Goal: Task Accomplishment & Management: Manage account settings

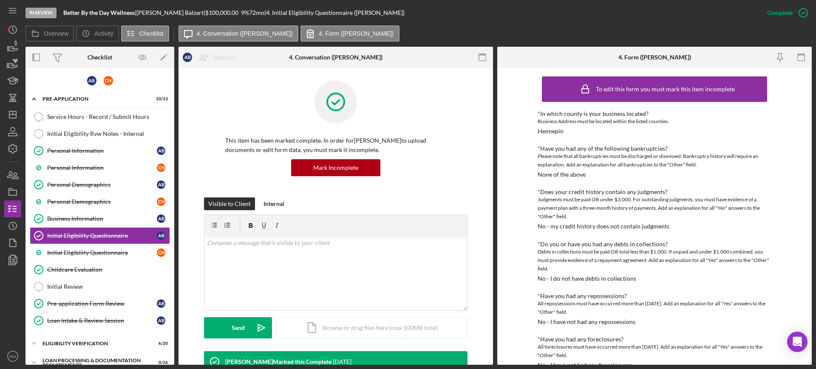
scroll to position [529, 0]
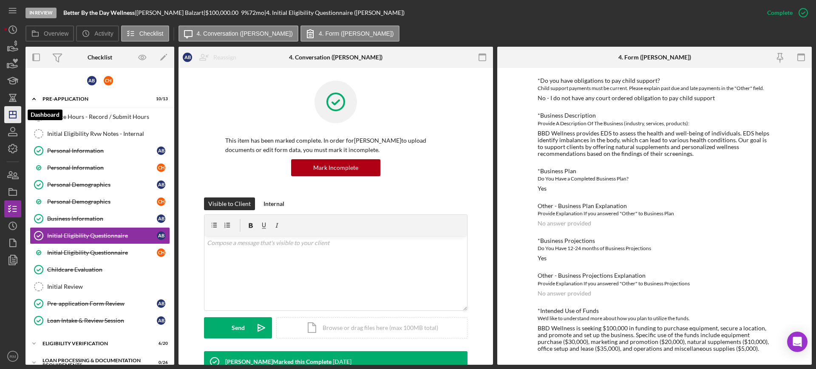
click at [14, 113] on icon "Icon/Dashboard" at bounding box center [12, 114] width 21 height 21
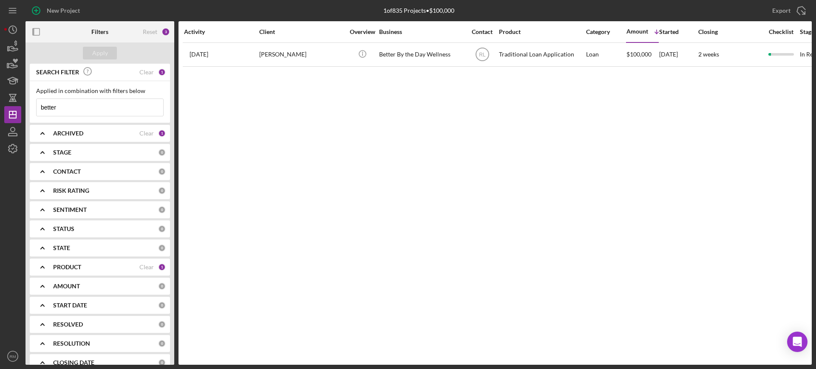
click at [88, 107] on input "better" at bounding box center [100, 107] width 127 height 17
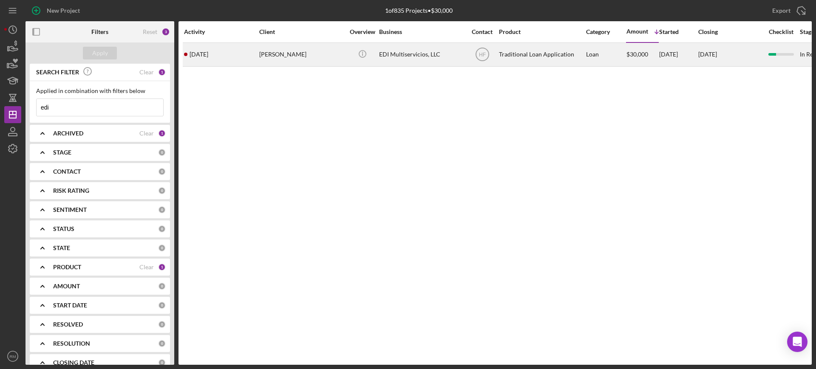
type input "edi"
click at [279, 48] on div "[PERSON_NAME]" at bounding box center [301, 54] width 85 height 23
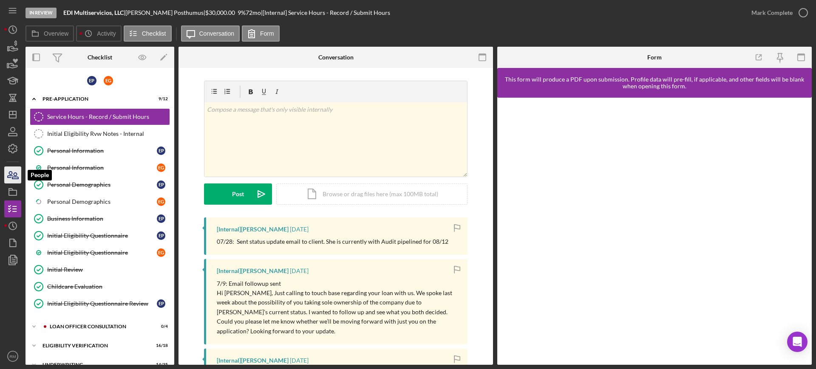
click at [12, 176] on icon "button" at bounding box center [10, 175] width 5 height 6
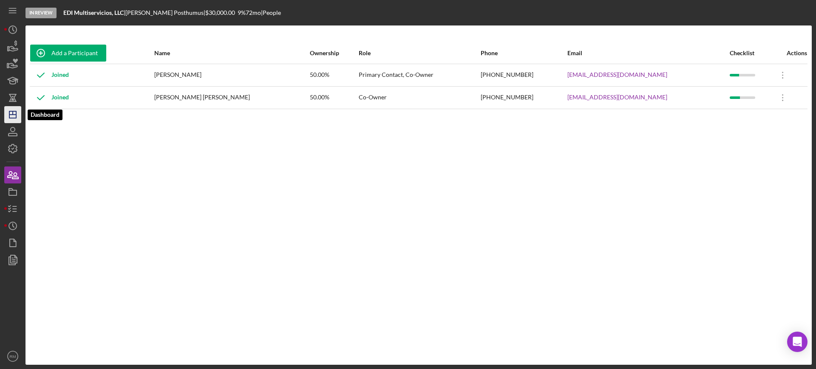
click at [11, 116] on icon "Icon/Dashboard" at bounding box center [12, 114] width 21 height 21
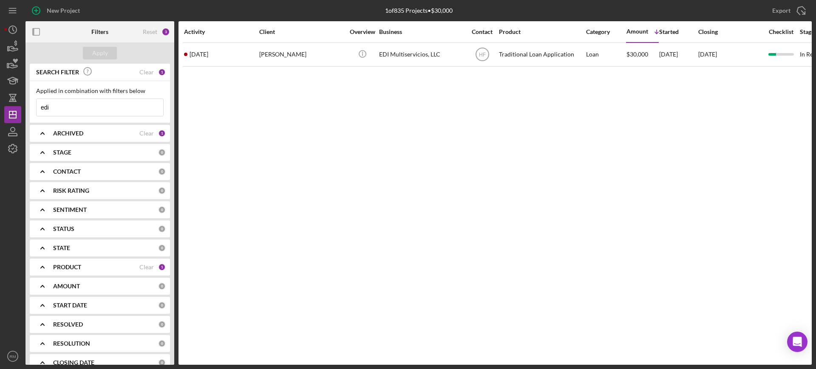
click at [95, 107] on input "edi" at bounding box center [100, 107] width 127 height 17
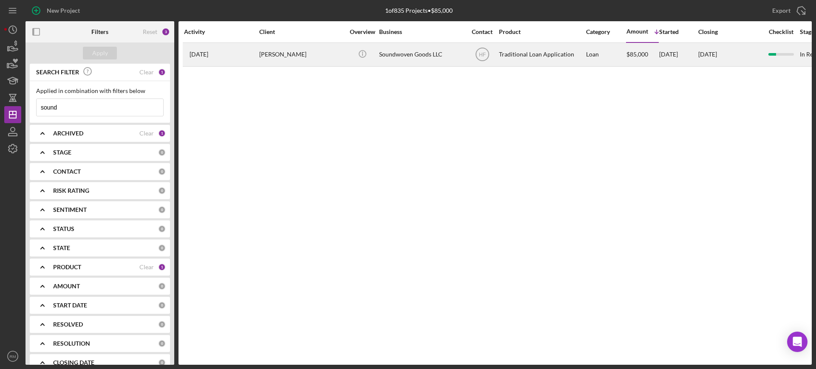
type input "sound"
click at [293, 57] on div "[PERSON_NAME]" at bounding box center [301, 54] width 85 height 23
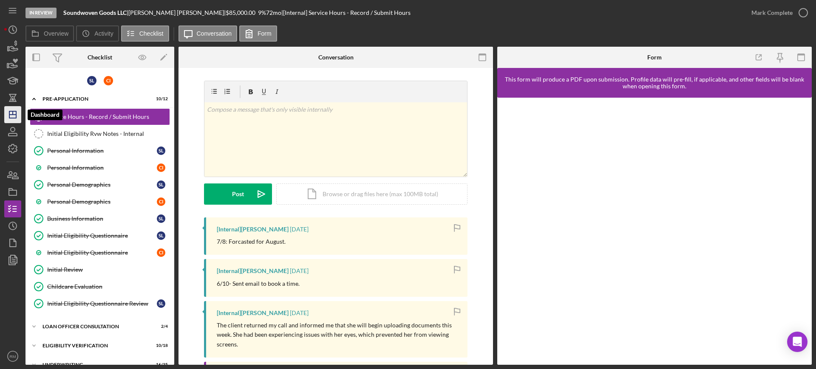
click at [15, 107] on icon "Icon/Dashboard" at bounding box center [12, 114] width 21 height 21
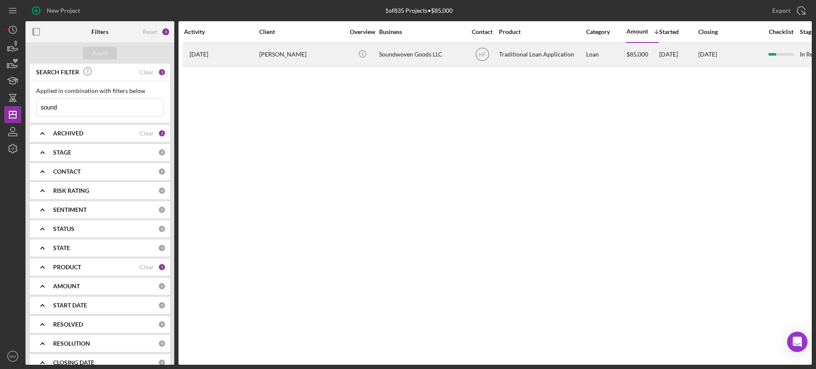
click at [307, 59] on div "[PERSON_NAME]" at bounding box center [301, 54] width 85 height 23
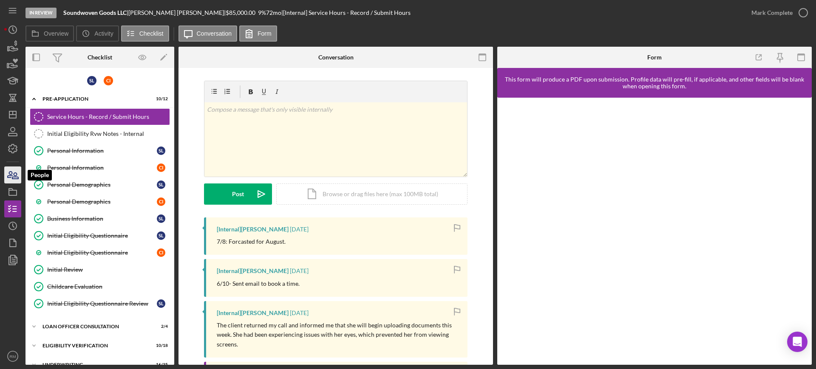
click at [11, 180] on icon "button" at bounding box center [12, 175] width 21 height 21
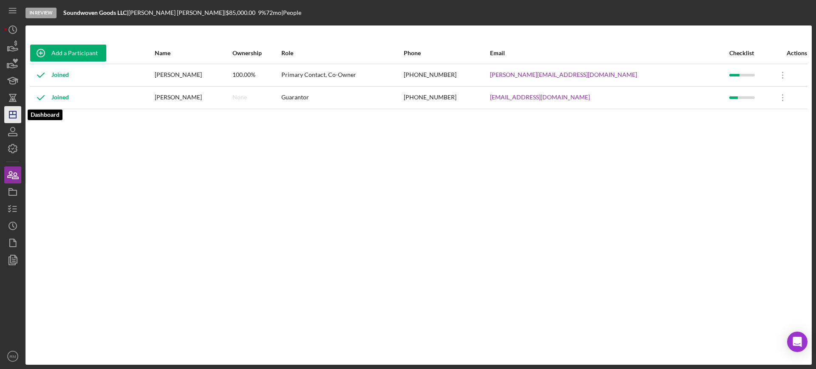
click at [13, 115] on line "button" at bounding box center [12, 115] width 7 height 0
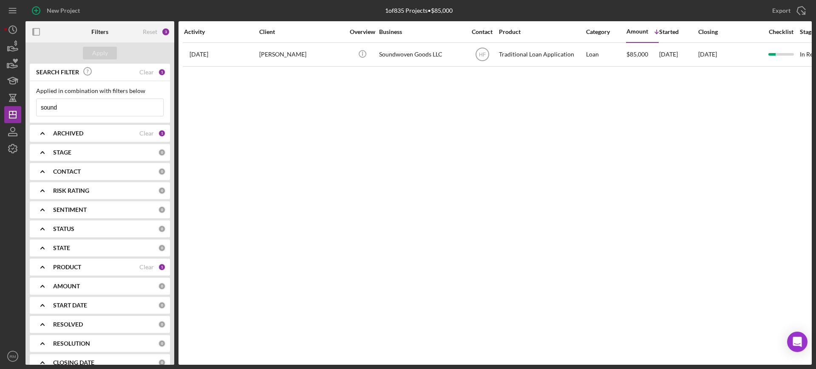
click at [74, 110] on input "sound" at bounding box center [100, 107] width 127 height 17
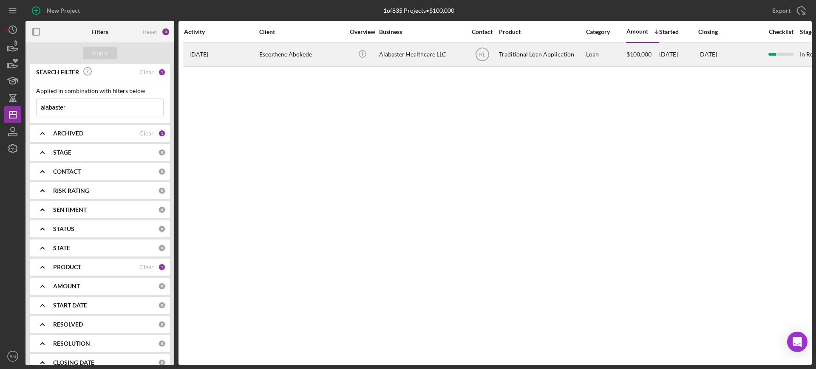
type input "alabaster"
click at [260, 60] on div "Eseoghene Abokede" at bounding box center [301, 54] width 85 height 23
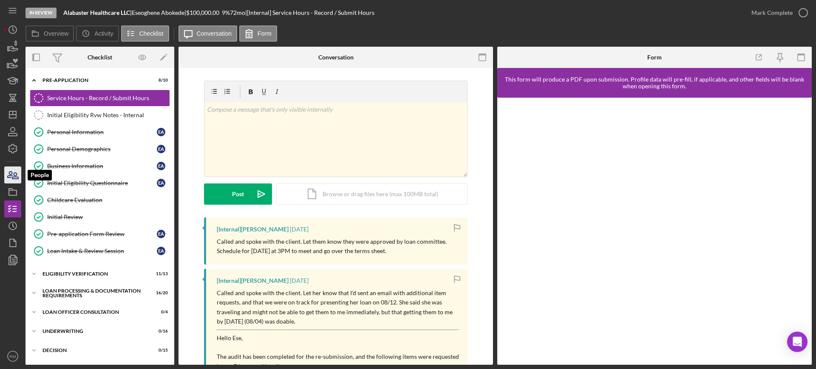
click at [18, 171] on icon "button" at bounding box center [12, 175] width 21 height 21
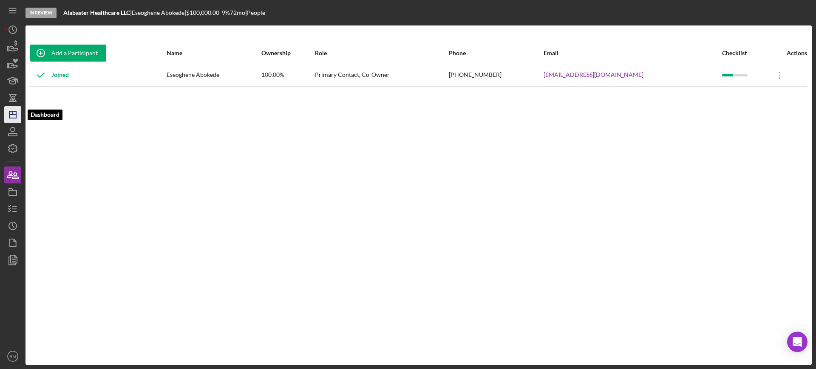
click at [12, 117] on icon "Icon/Dashboard" at bounding box center [12, 114] width 21 height 21
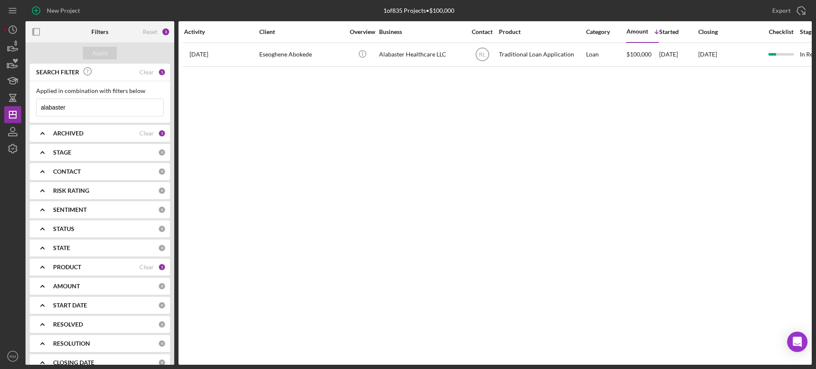
click at [85, 108] on input "alabaster" at bounding box center [100, 107] width 127 height 17
click at [85, 108] on input "e" at bounding box center [100, 107] width 127 height 17
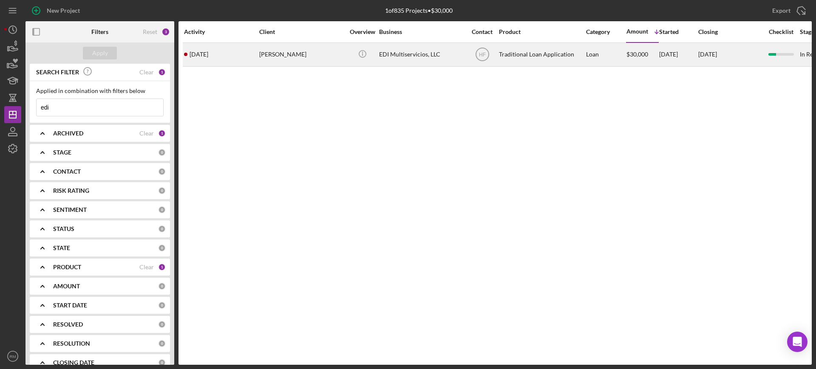
type input "edi"
click at [282, 55] on div "[PERSON_NAME]" at bounding box center [301, 54] width 85 height 23
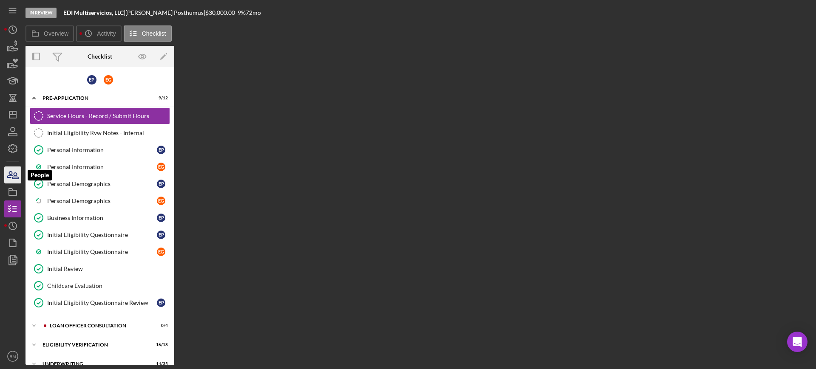
click at [14, 183] on icon "button" at bounding box center [12, 175] width 21 height 21
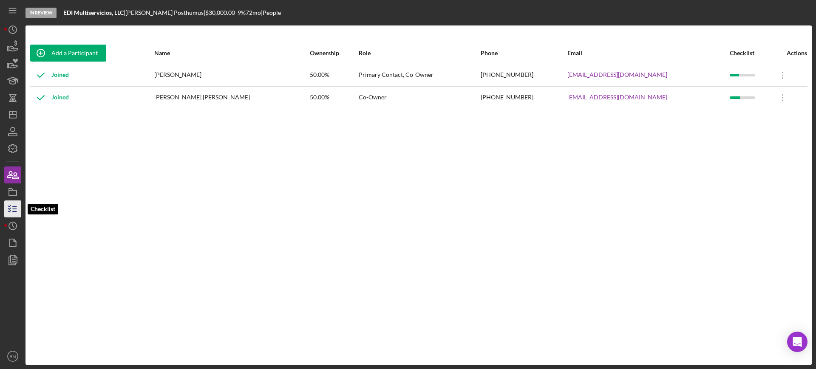
click at [11, 207] on icon "button" at bounding box center [12, 209] width 21 height 21
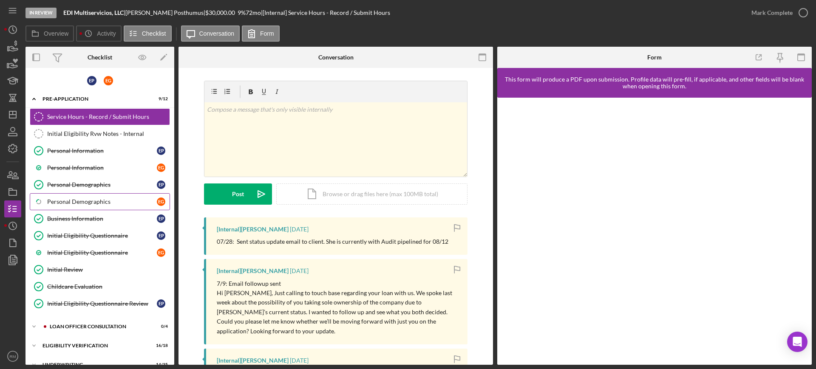
scroll to position [128, 0]
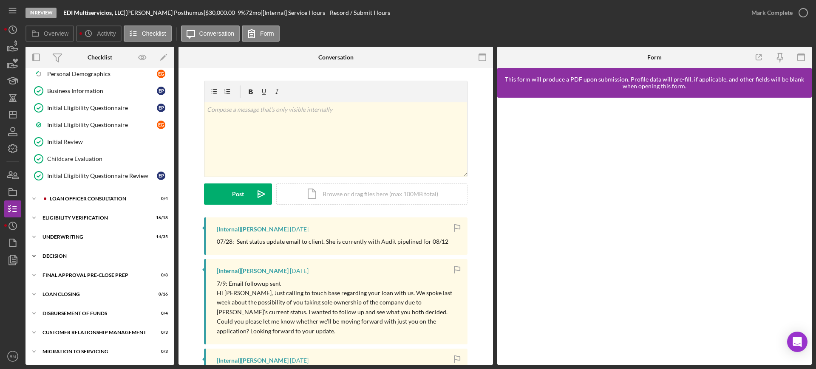
click at [86, 259] on div "Icon/Expander Decision 0 / 21" at bounding box center [100, 256] width 149 height 17
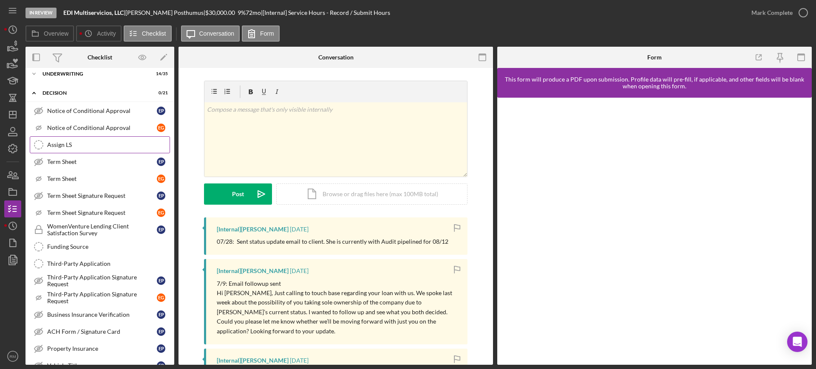
scroll to position [250, 0]
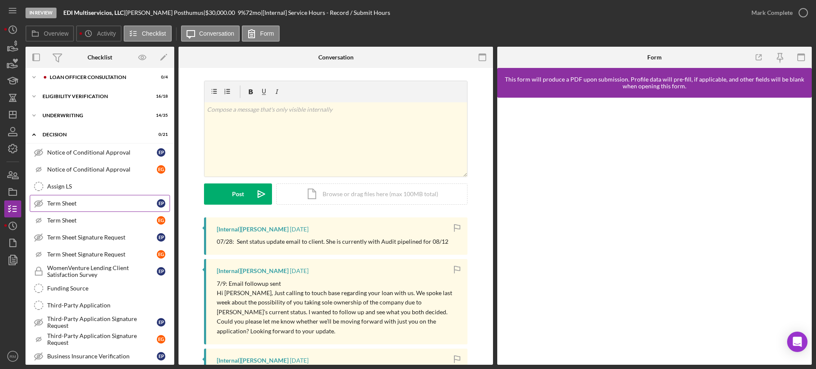
click at [81, 202] on div "Term Sheet" at bounding box center [102, 203] width 110 height 7
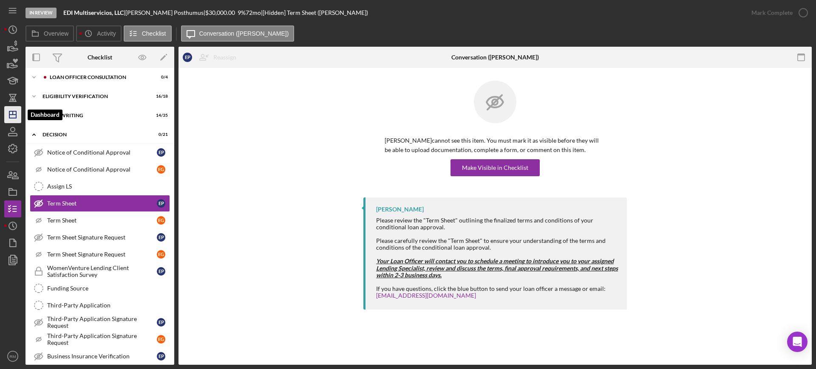
click at [18, 116] on icon "Icon/Dashboard" at bounding box center [12, 114] width 21 height 21
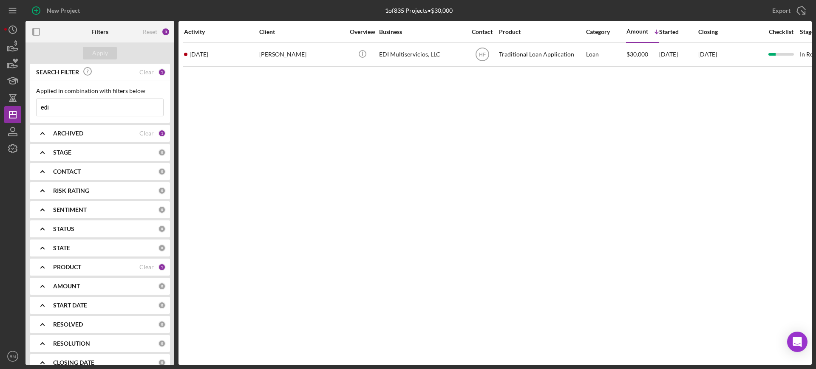
click at [105, 106] on input "edi" at bounding box center [100, 107] width 127 height 17
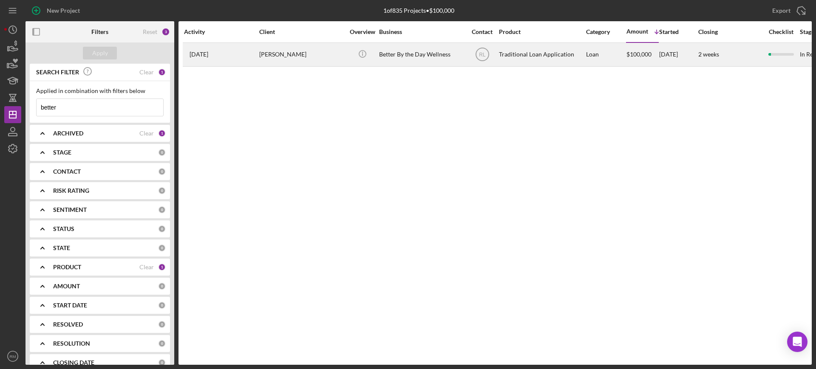
type input "better"
click at [405, 59] on div "Better By the Day Wellness" at bounding box center [421, 54] width 85 height 23
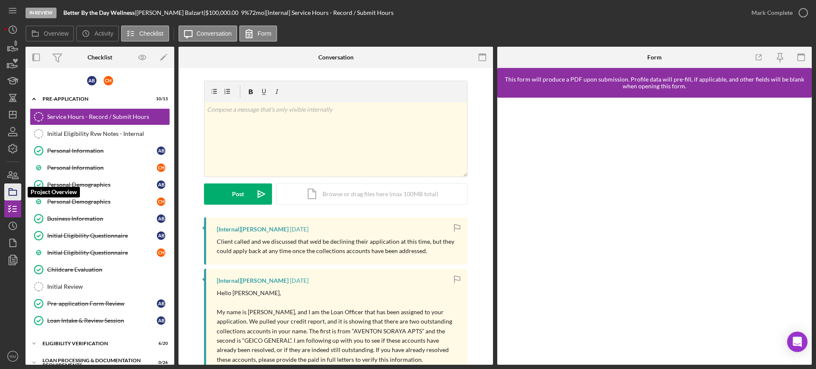
click at [9, 196] on icon "button" at bounding box center [12, 192] width 21 height 21
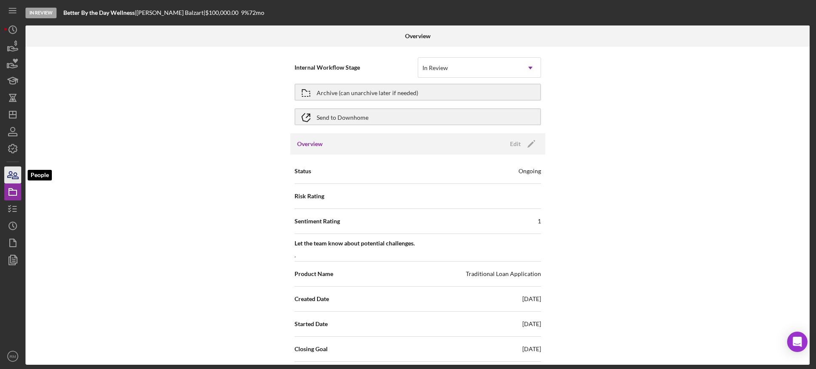
click at [9, 181] on icon "button" at bounding box center [12, 175] width 21 height 21
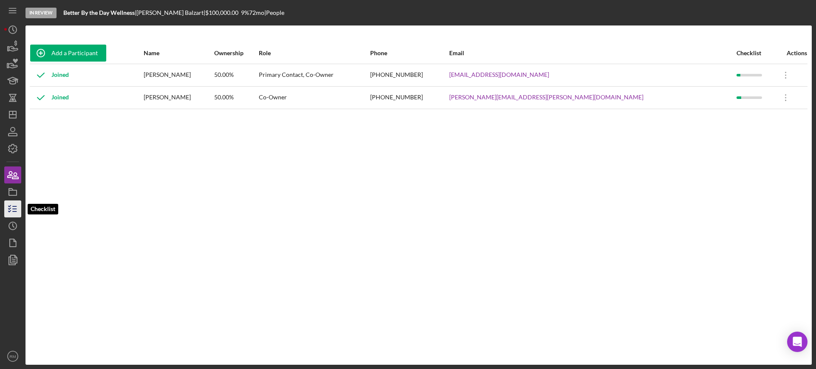
click at [13, 206] on icon "button" at bounding box center [12, 209] width 21 height 21
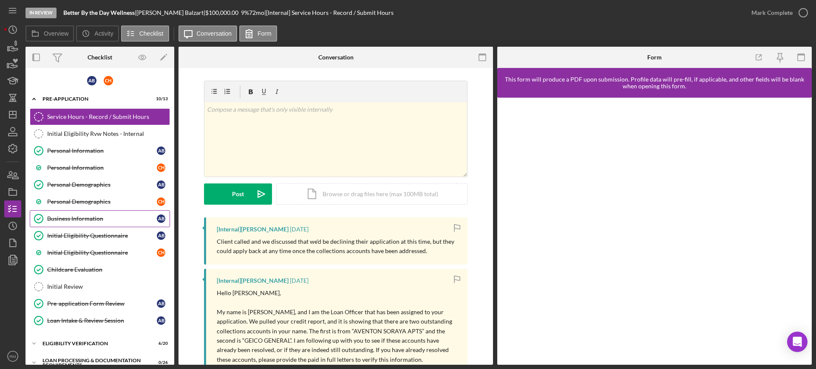
scroll to position [183, 0]
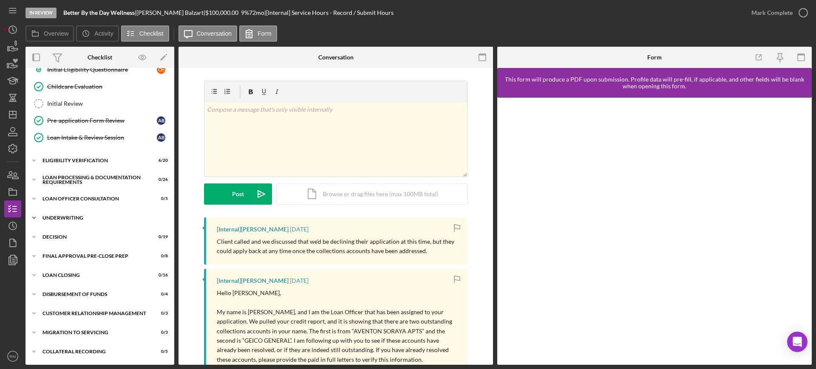
click at [79, 211] on div "Icon/Expander Underwriting 0 / 18" at bounding box center [100, 218] width 149 height 17
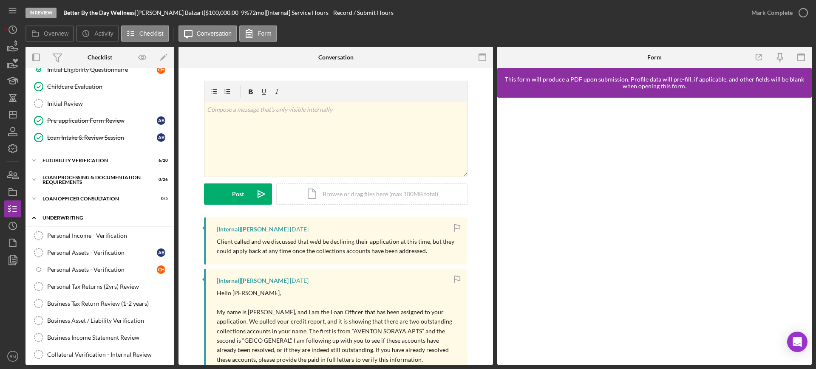
scroll to position [494, 0]
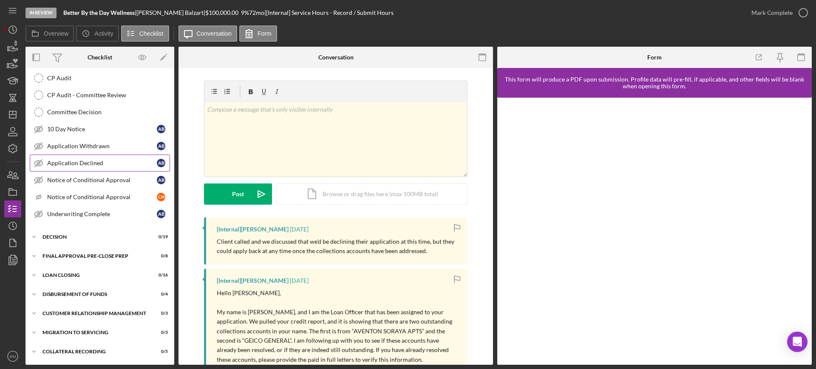
click at [113, 168] on link "Application Declined Application Declined A B" at bounding box center [100, 163] width 140 height 17
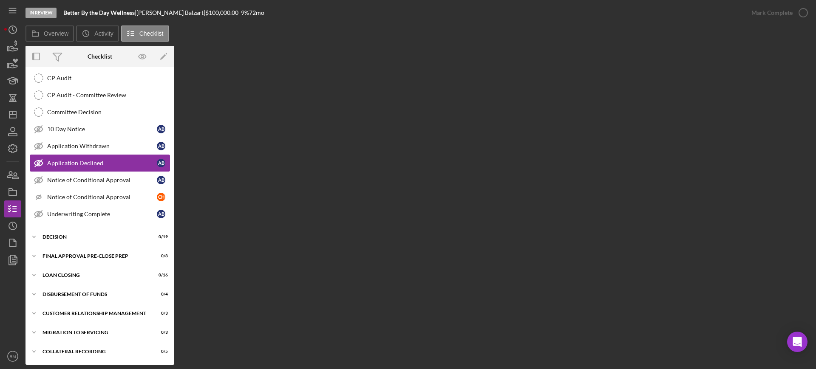
scroll to position [494, 0]
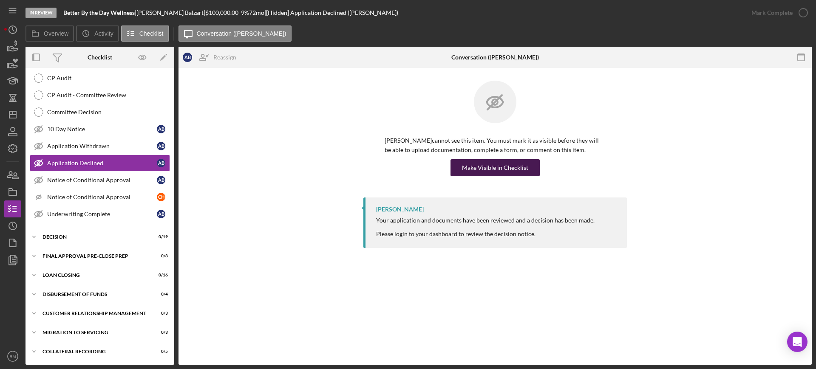
click at [506, 163] on div "Make Visible in Checklist" at bounding box center [495, 167] width 66 height 17
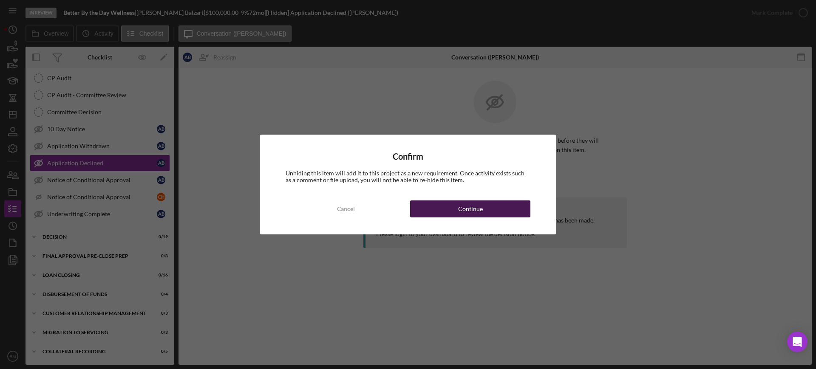
click at [468, 201] on div "Continue" at bounding box center [470, 209] width 25 height 17
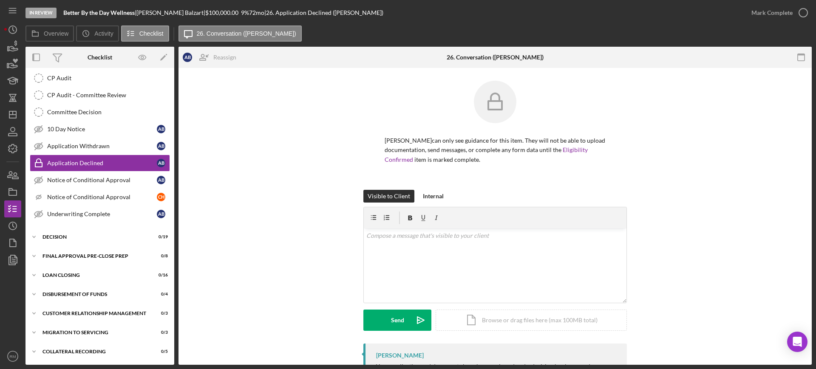
click at [468, 201] on div "Visible to Client Internal v Color teal Color pink Remove color Add row above A…" at bounding box center [496, 267] width 264 height 154
click at [506, 320] on div "Icon/Document Browse or drag files here (max 100MB total) Tap to choose files o…" at bounding box center [531, 320] width 191 height 21
click at [434, 256] on div "v Color teal Color pink Remove color Add row above Add row below Add column bef…" at bounding box center [495, 250] width 263 height 42
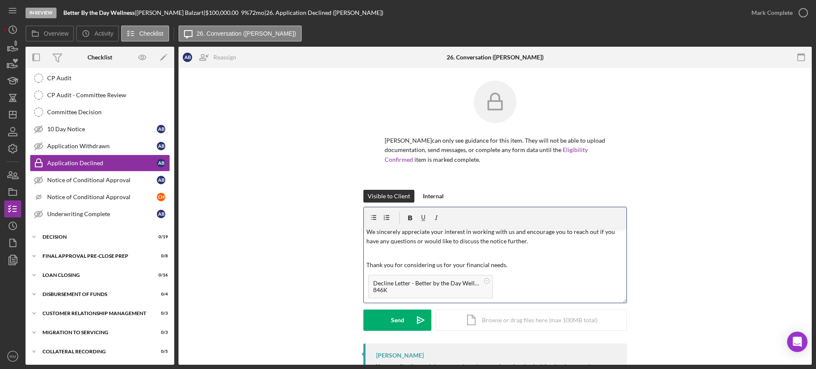
scroll to position [0, 0]
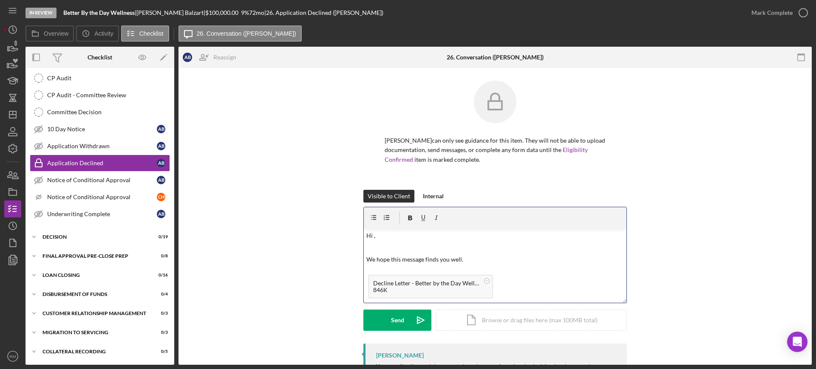
click at [414, 241] on div "v Color teal Color pink Remove color Add row above Add row below Add column bef…" at bounding box center [495, 250] width 263 height 42
click at [382, 319] on button "Send Icon/icon-invite-send" at bounding box center [398, 320] width 68 height 21
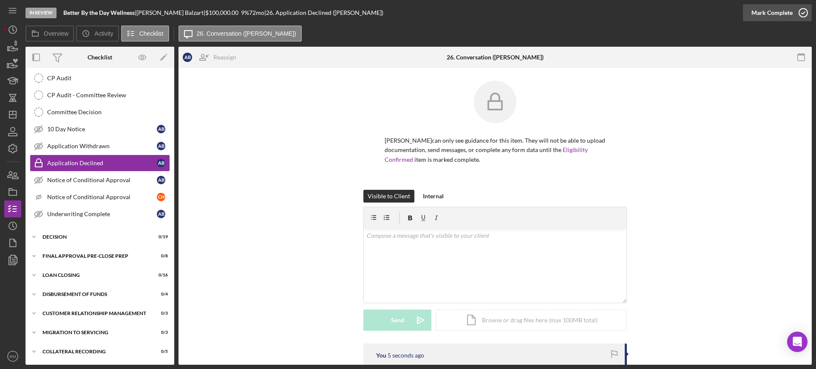
click at [781, 17] on div "Mark Complete" at bounding box center [772, 12] width 41 height 17
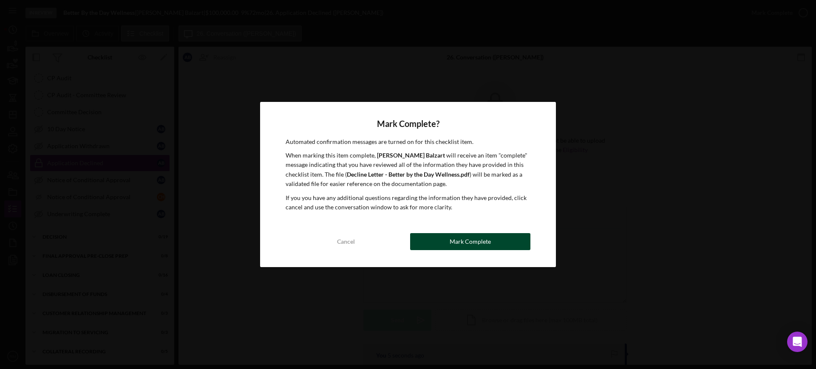
click at [483, 241] on div "Mark Complete" at bounding box center [470, 241] width 41 height 17
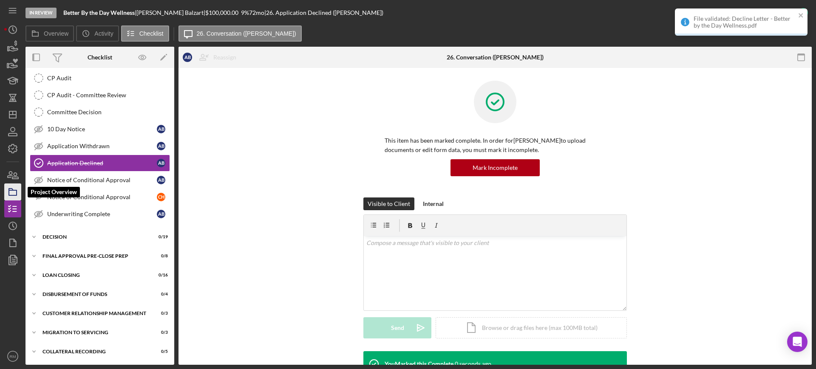
click at [11, 189] on polygon "button" at bounding box center [11, 190] width 4 height 2
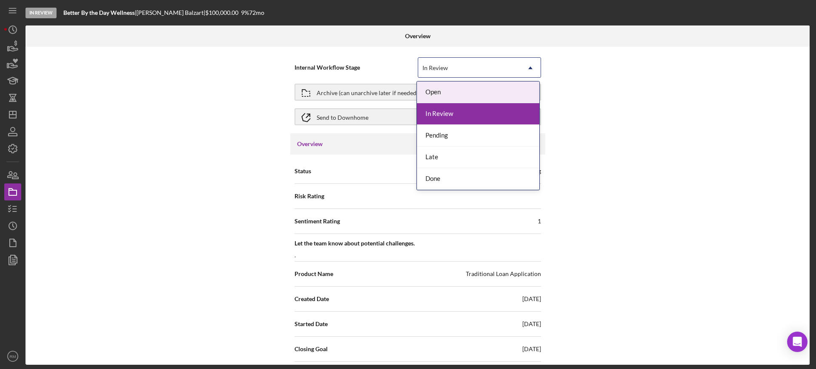
click at [468, 69] on div "In Review" at bounding box center [469, 68] width 102 height 20
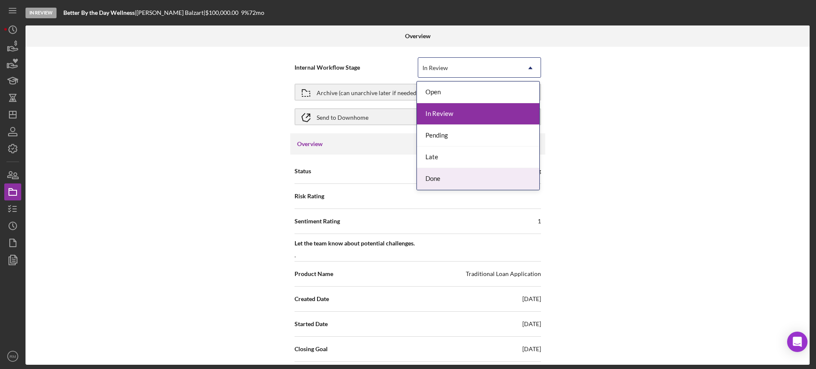
click at [436, 183] on div "Done" at bounding box center [478, 179] width 122 height 22
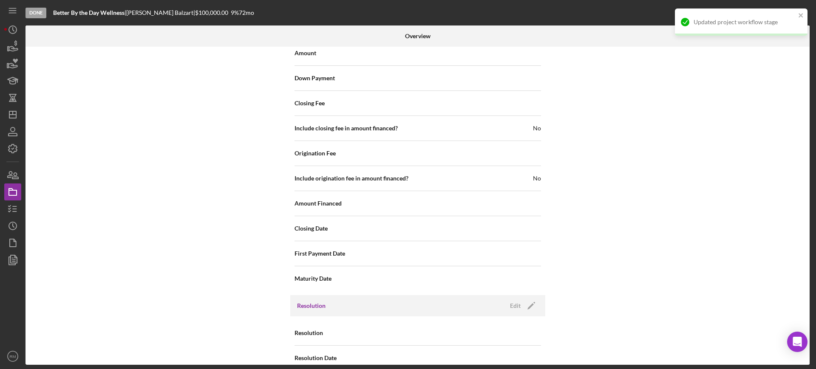
scroll to position [981, 0]
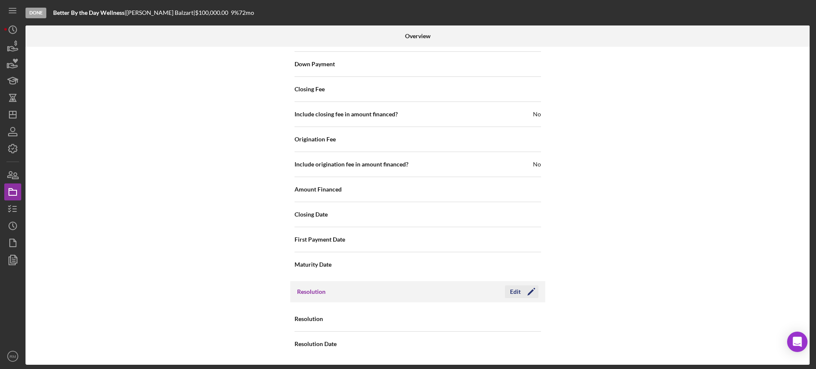
click at [510, 288] on div "Edit" at bounding box center [515, 292] width 11 height 13
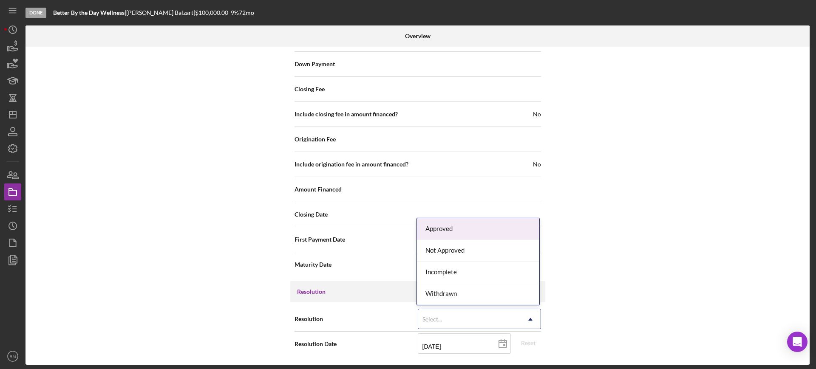
click at [477, 312] on div "Select..." at bounding box center [469, 320] width 102 height 20
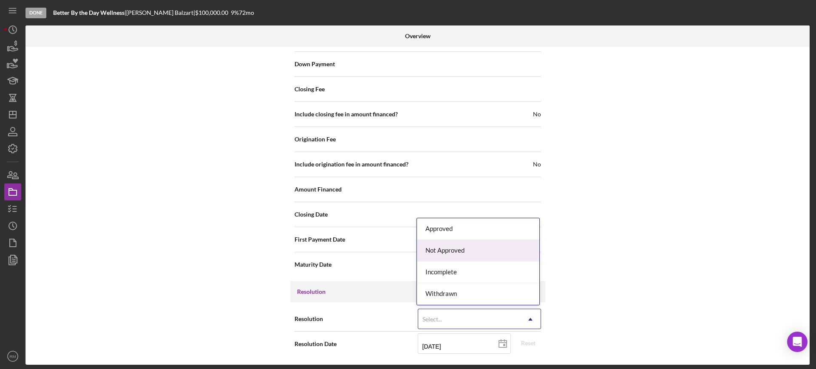
click at [453, 258] on div "Not Approved" at bounding box center [478, 251] width 122 height 22
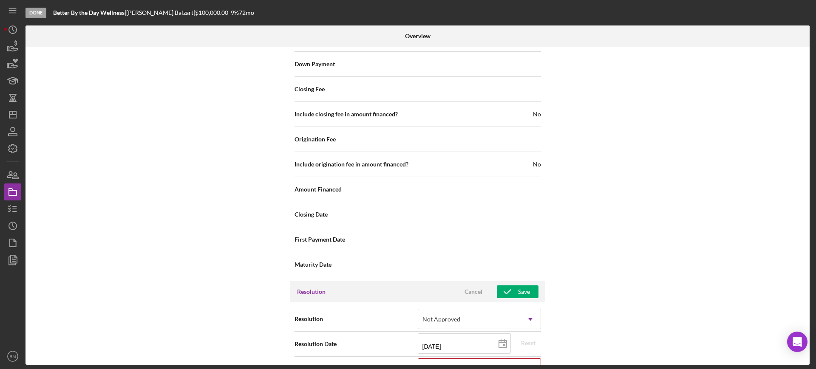
scroll to position [1035, 0]
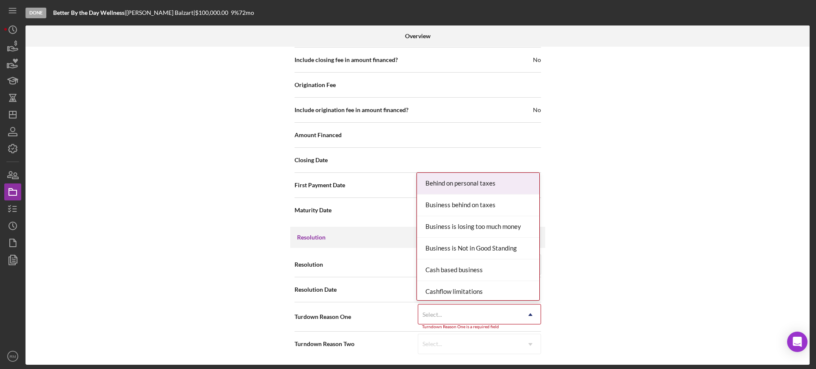
click at [483, 313] on div "Select..." at bounding box center [469, 315] width 102 height 20
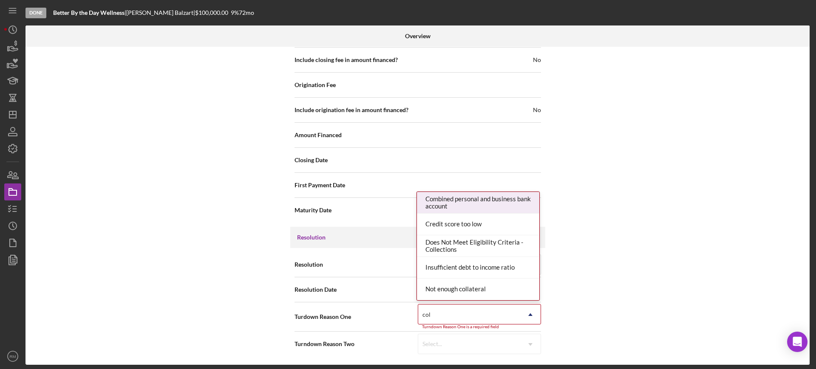
type input "coll"
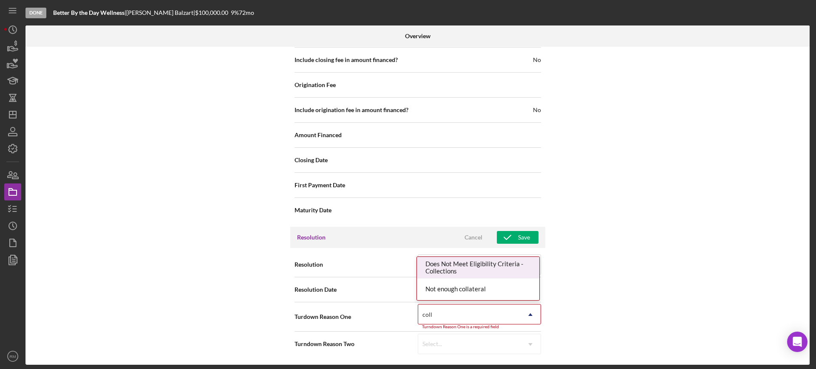
click at [463, 267] on div "Does Not Meet Eligibility Criteria - Collections" at bounding box center [478, 268] width 122 height 22
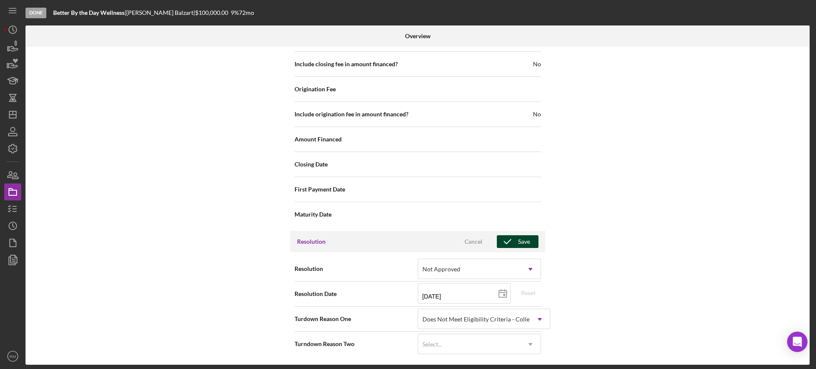
click at [512, 241] on icon "button" at bounding box center [507, 241] width 21 height 21
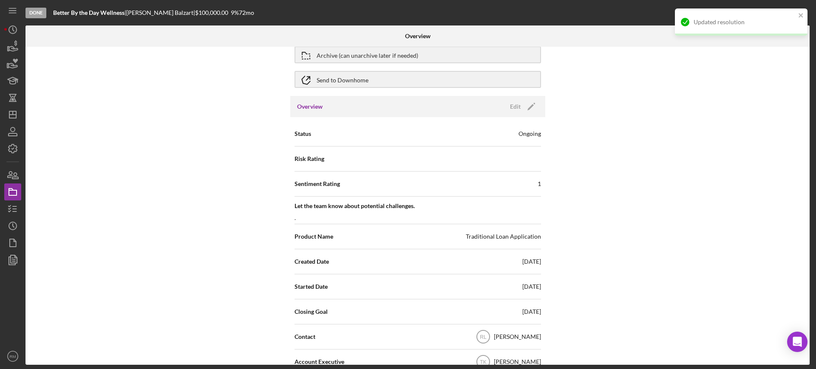
scroll to position [0, 0]
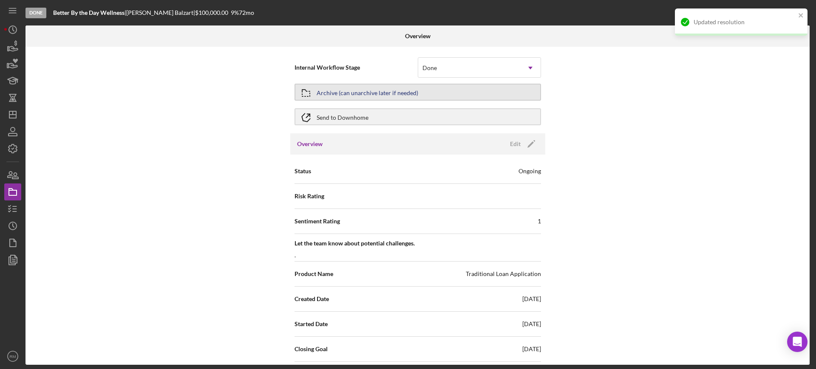
click at [364, 98] on div "Archive (can unarchive later if needed)" at bounding box center [368, 92] width 102 height 15
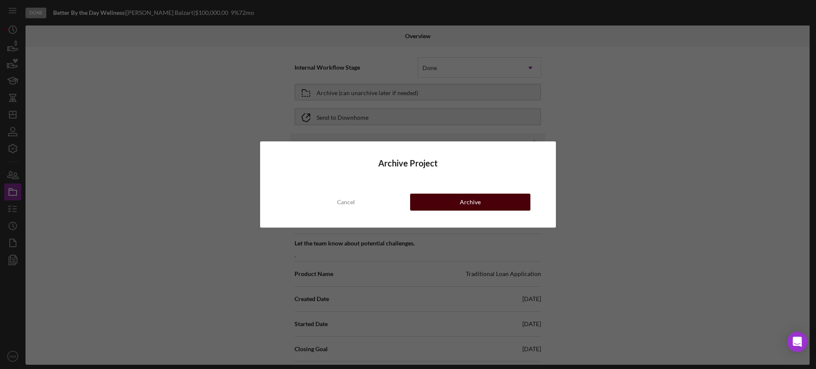
click at [453, 203] on button "Archive" at bounding box center [470, 202] width 120 height 17
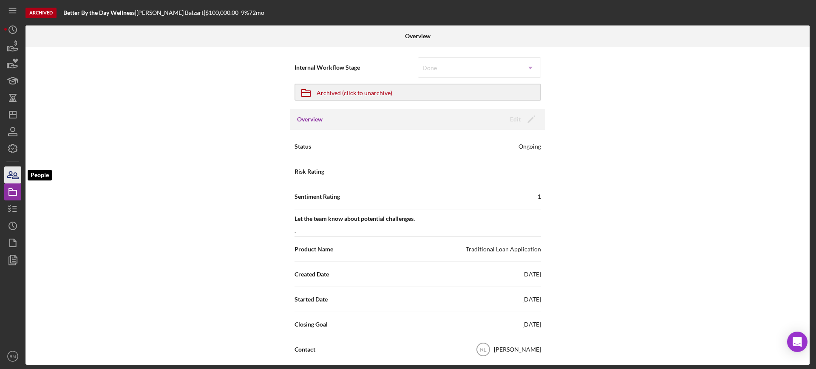
click at [13, 172] on icon "button" at bounding box center [12, 175] width 21 height 21
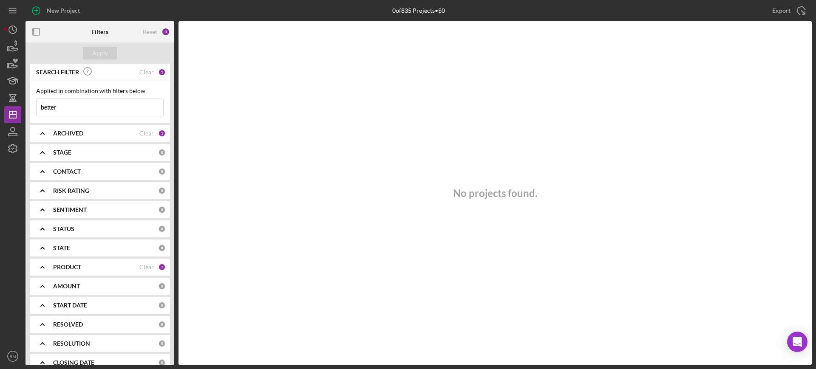
click at [62, 105] on input "better" at bounding box center [100, 107] width 127 height 17
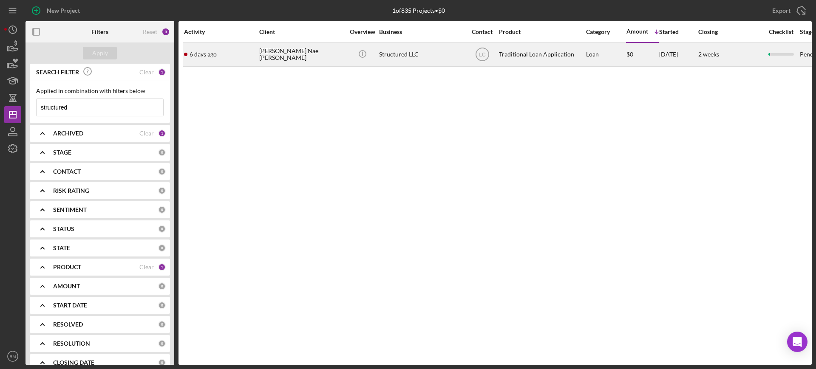
type input "structured"
click at [283, 65] on div "[PERSON_NAME]'Nae [PERSON_NAME]" at bounding box center [301, 54] width 85 height 23
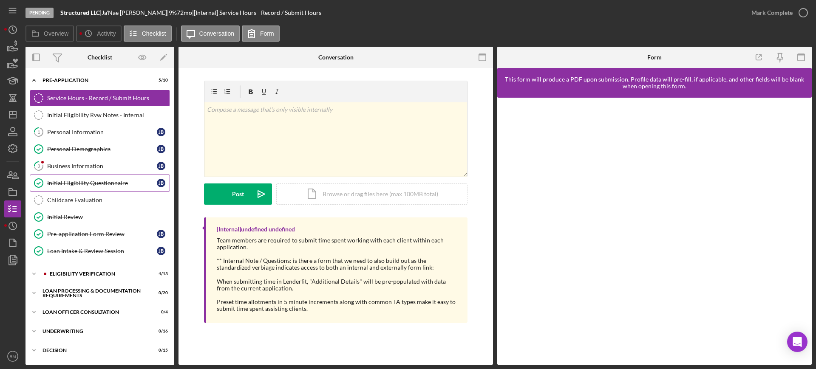
click at [78, 180] on div "Initial Eligibility Questionnaire" at bounding box center [102, 183] width 110 height 7
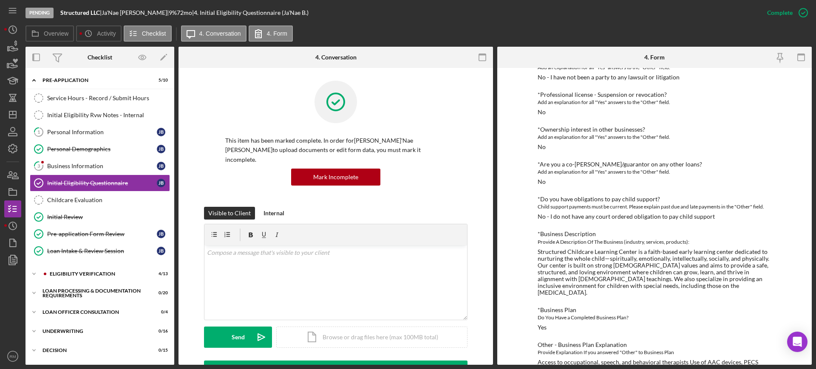
scroll to position [563, 0]
